Goal: Find specific page/section: Find specific page/section

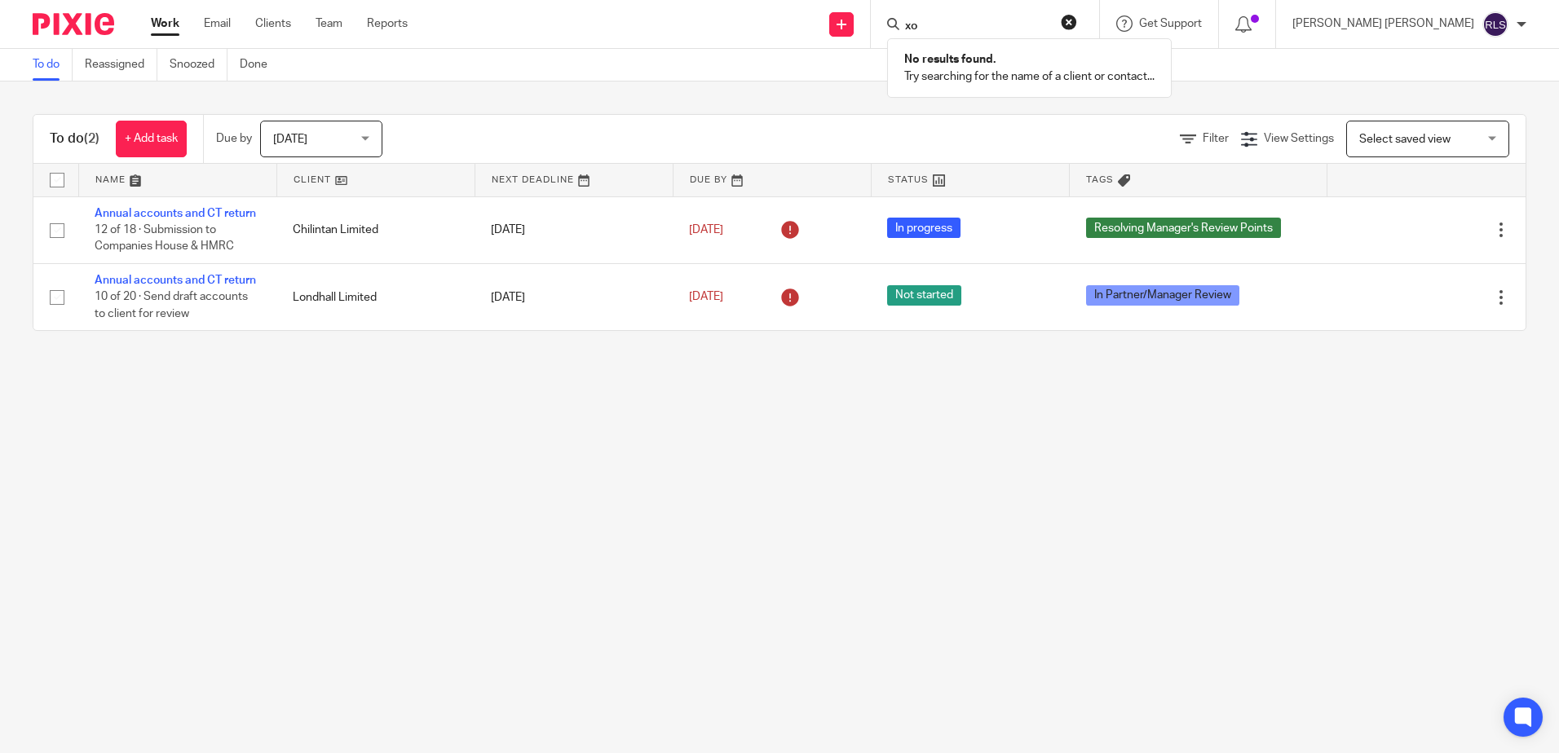
type input "x"
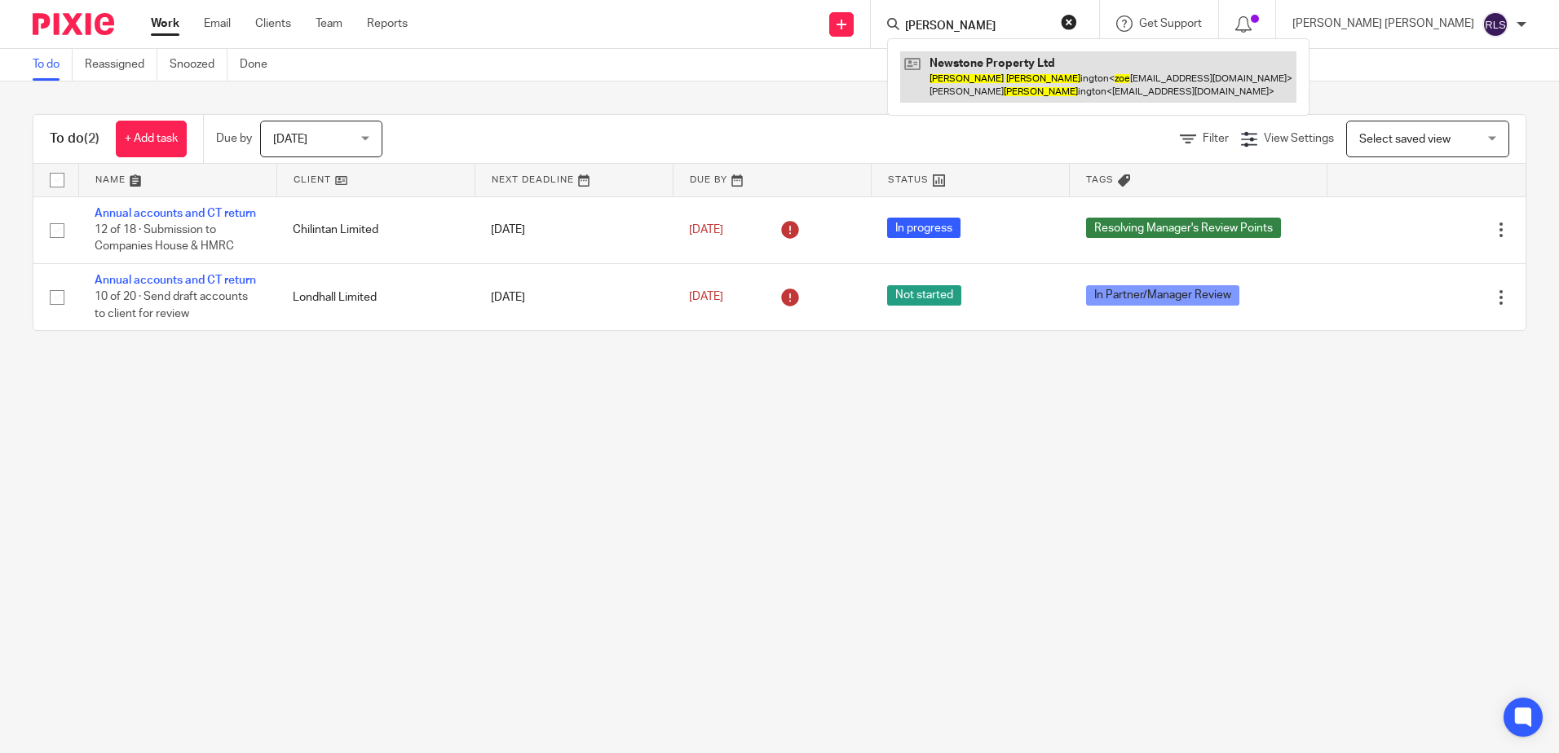
type input "[PERSON_NAME]"
click at [1073, 64] on link at bounding box center [1098, 76] width 396 height 51
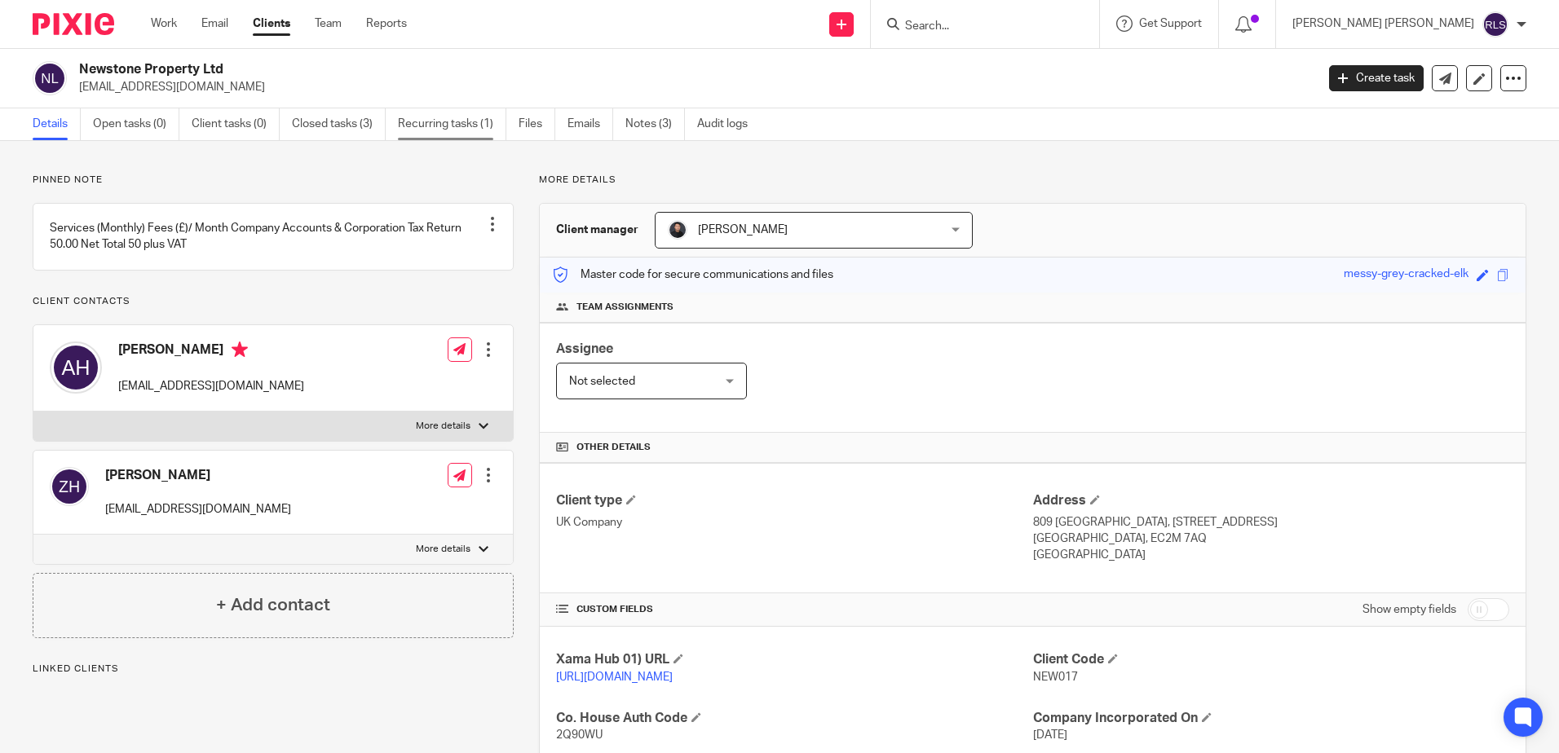
click at [429, 121] on link "Recurring tasks (1)" at bounding box center [452, 124] width 108 height 32
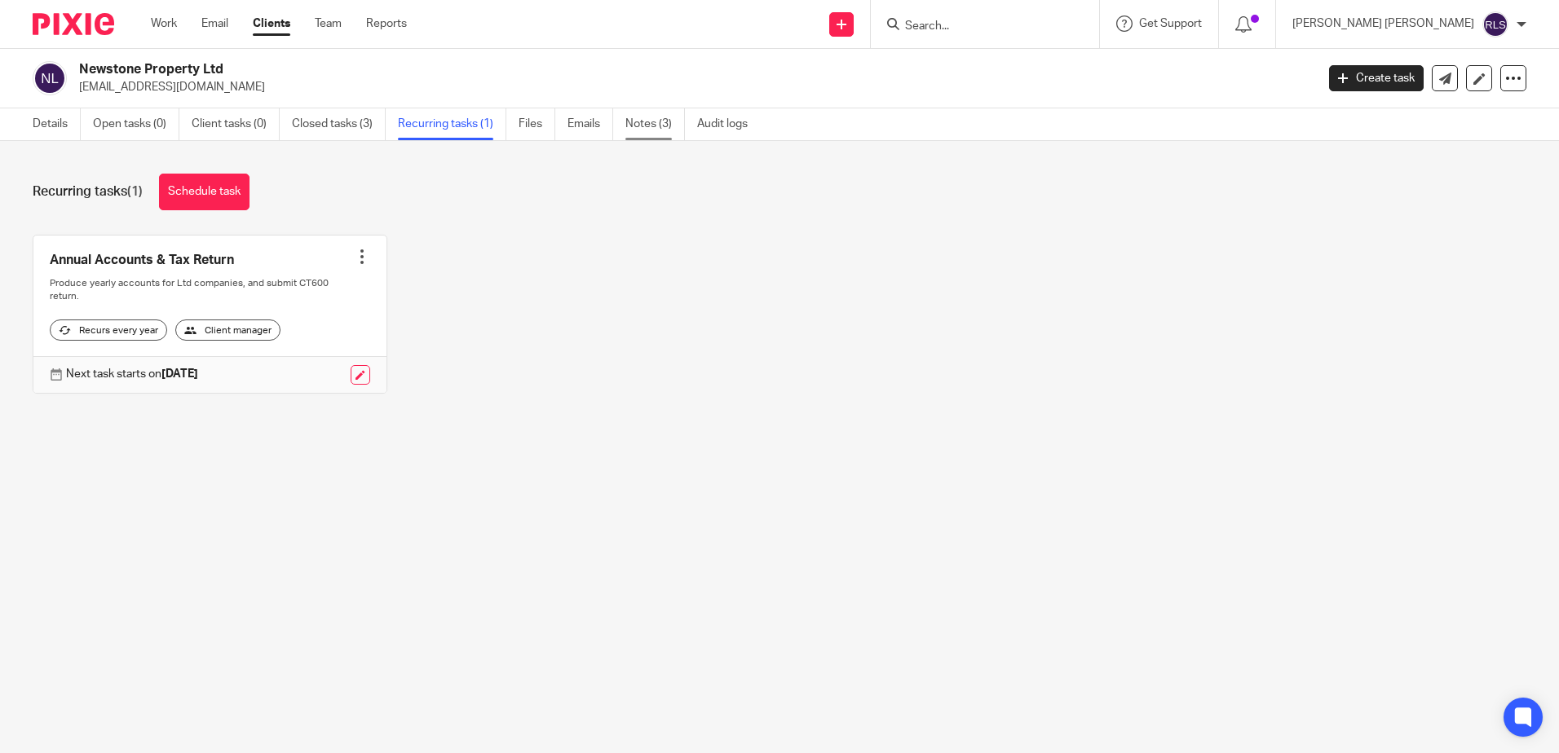
click at [642, 125] on link "Notes (3)" at bounding box center [655, 124] width 60 height 32
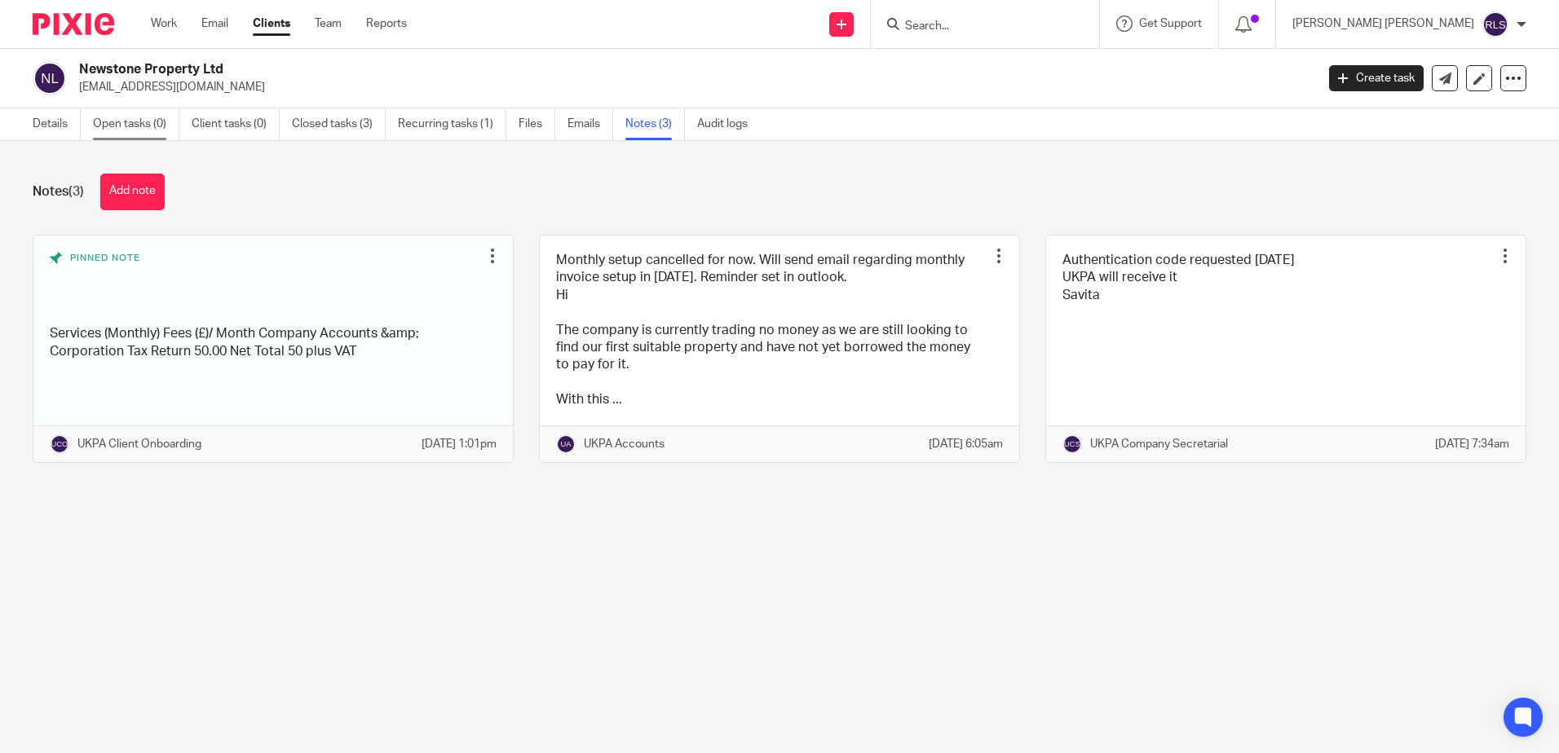
click at [117, 127] on link "Open tasks (0)" at bounding box center [136, 124] width 86 height 32
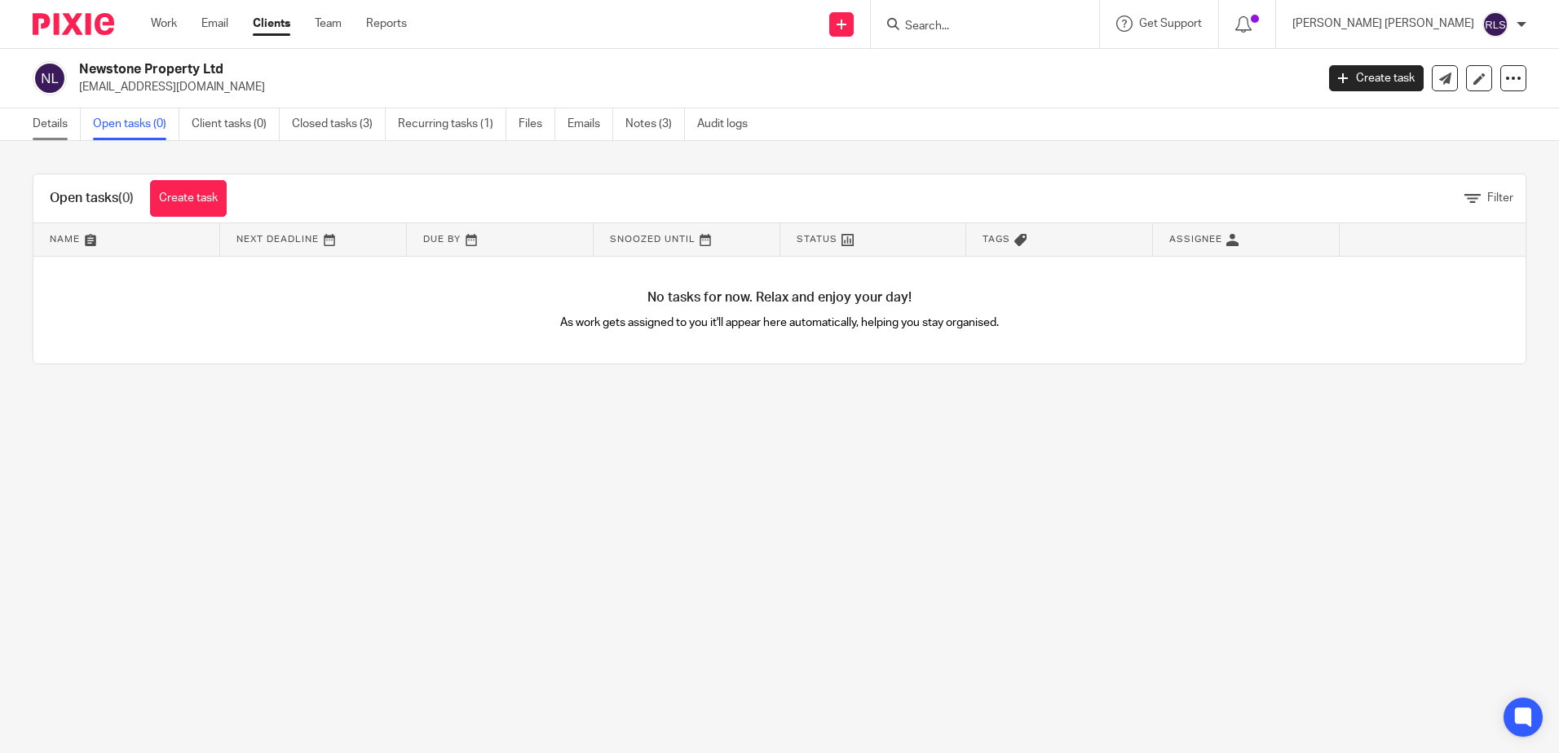
click at [51, 125] on link "Details" at bounding box center [57, 124] width 48 height 32
